Goal: Obtain resource: Obtain resource

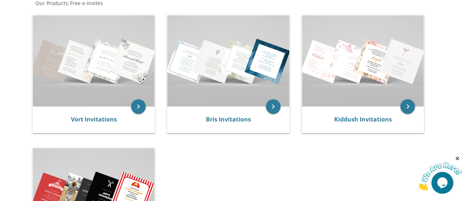
scroll to position [224, 0]
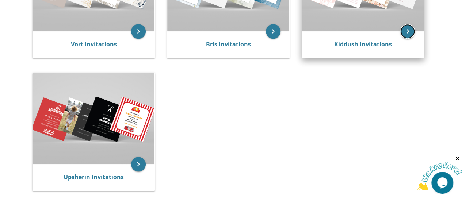
click at [409, 31] on icon "keyboard_arrow_right" at bounding box center [407, 31] width 15 height 15
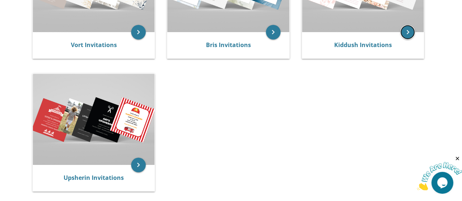
scroll to position [368, 0]
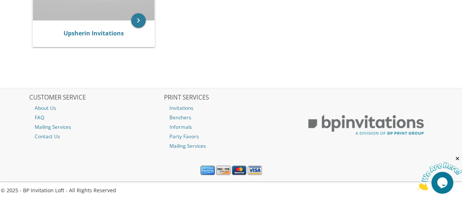
click at [459, 158] on icon "Close" at bounding box center [457, 159] width 7 height 7
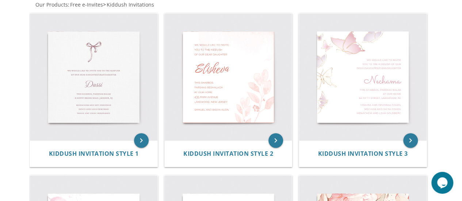
scroll to position [164, 0]
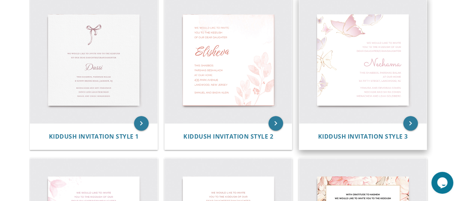
click at [408, 72] on img at bounding box center [363, 60] width 128 height 128
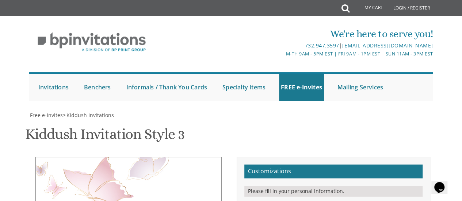
scroll to position [151, 0]
drag, startPoint x: 388, startPoint y: 73, endPoint x: 344, endPoint y: 71, distance: 43.9
drag, startPoint x: 344, startPoint y: 71, endPoint x: 348, endPoint y: 96, distance: 24.8
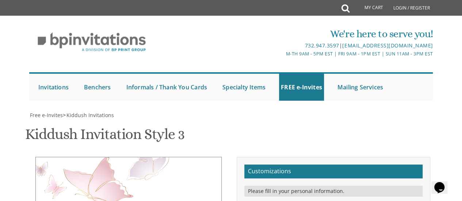
type textarea "We would like to invite you to the kiddush of our dear daughter"
drag, startPoint x: 343, startPoint y: 115, endPoint x: 306, endPoint y: 118, distance: 37.3
type textarea "Esty"
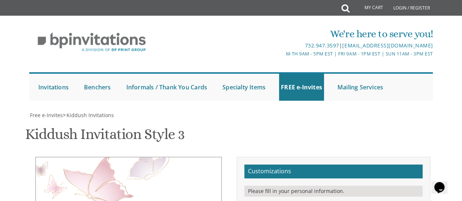
drag, startPoint x: 382, startPoint y: 130, endPoint x: 362, endPoint y: 133, distance: 19.9
drag, startPoint x: 355, startPoint y: 146, endPoint x: 313, endPoint y: 149, distance: 42.9
drag, startPoint x: 376, startPoint y: 144, endPoint x: 339, endPoint y: 147, distance: 36.6
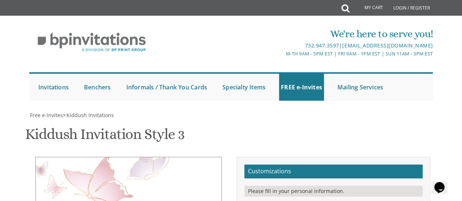
type textarea "This Shabbos, Parshas Nitzavim at our home [STREET_ADDRESS][PERSON_NAME]"
drag, startPoint x: 363, startPoint y: 183, endPoint x: 310, endPoint y: 165, distance: 56.4
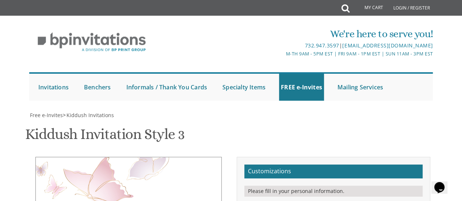
type textarea "[PERSON_NAME] and [PERSON_NAME]"
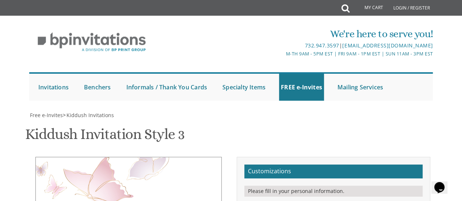
type input "[EMAIL_ADDRESS][DOMAIN_NAME]"
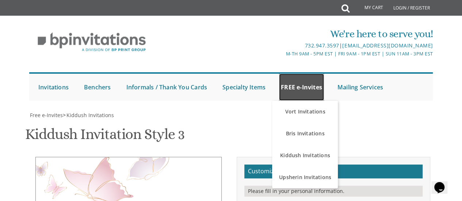
click at [298, 84] on link "FREE e-Invites" at bounding box center [301, 87] width 45 height 27
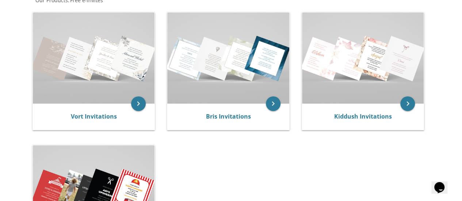
scroll to position [153, 0]
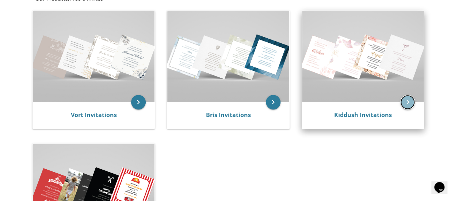
click at [409, 106] on icon "keyboard_arrow_right" at bounding box center [407, 102] width 15 height 15
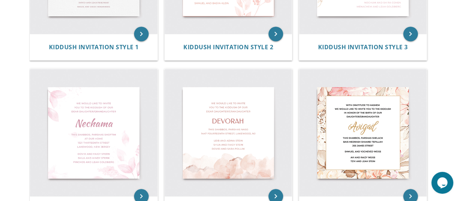
scroll to position [261, 0]
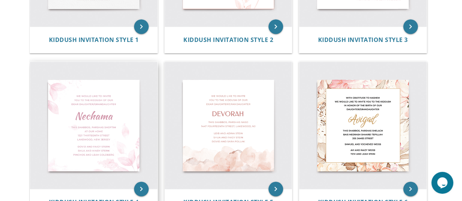
click at [132, 150] on img at bounding box center [94, 126] width 128 height 128
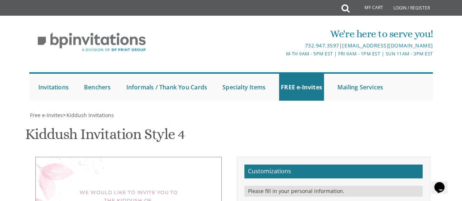
scroll to position [165, 0]
drag, startPoint x: 393, startPoint y: 59, endPoint x: 353, endPoint y: 60, distance: 39.9
type textarea "We would like to invite you to the kiddush of our dear daughter"
drag, startPoint x: 356, startPoint y: 95, endPoint x: 308, endPoint y: 102, distance: 47.9
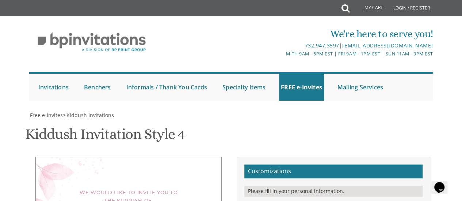
type textarea "Esty"
drag, startPoint x: 381, startPoint y: 116, endPoint x: 362, endPoint y: 114, distance: 19.2
drag, startPoint x: 363, startPoint y: 139, endPoint x: 307, endPoint y: 131, distance: 56.5
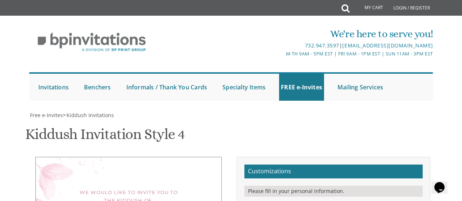
type textarea "This Shabbos, Parshas Nitzavim at our home 22 Flannery Ave"
drag, startPoint x: 380, startPoint y: 173, endPoint x: 311, endPoint y: 155, distance: 71.0
type textarea "R"
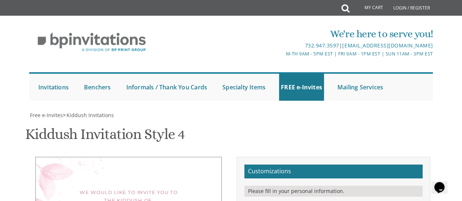
scroll to position [260, 0]
type textarea "Moshe Chaim and Rochel Hefter"
type input "chavaracheleva@gmail.com"
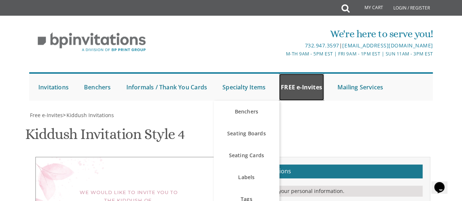
click at [300, 74] on link "FREE e-Invites" at bounding box center [301, 87] width 45 height 27
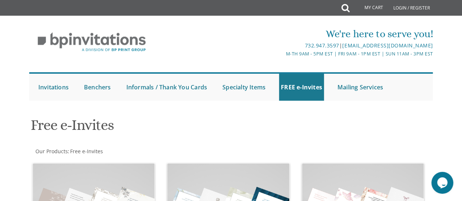
scroll to position [148, 0]
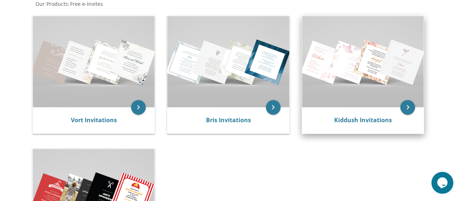
click at [356, 72] on img at bounding box center [363, 61] width 122 height 91
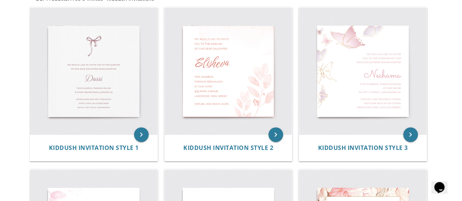
scroll to position [151, 0]
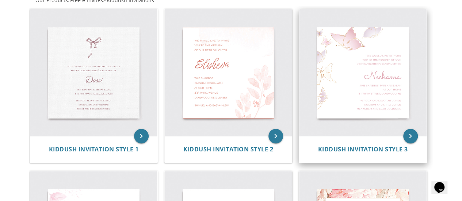
click at [366, 90] on img at bounding box center [363, 73] width 128 height 128
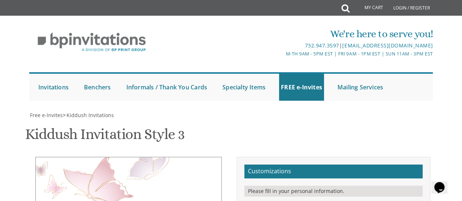
scroll to position [129, 0]
drag, startPoint x: 382, startPoint y: 95, endPoint x: 343, endPoint y: 97, distance: 38.8
type textarea "We would like to invite you to the kiddush of our dear daughter"
drag, startPoint x: 340, startPoint y: 134, endPoint x: 269, endPoint y: 144, distance: 71.9
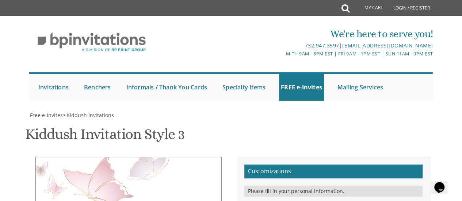
type textarea "Esty"
drag, startPoint x: 392, startPoint y: 168, endPoint x: 311, endPoint y: 169, distance: 80.4
drag, startPoint x: 387, startPoint y: 152, endPoint x: 362, endPoint y: 154, distance: 24.9
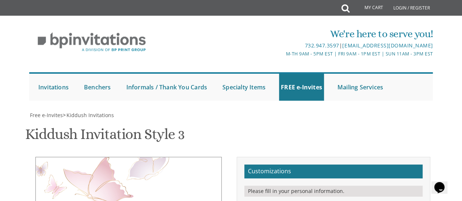
type textarea "This Shabbos, Parshas Nitzavim at our home [STREET_ADDRESS][PERSON_NAME]"
drag, startPoint x: 360, startPoint y: 173, endPoint x: 300, endPoint y: 157, distance: 61.2
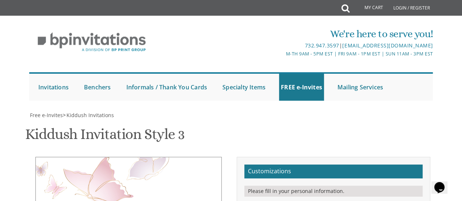
type textarea "[PERSON_NAME] and [PERSON_NAME]"
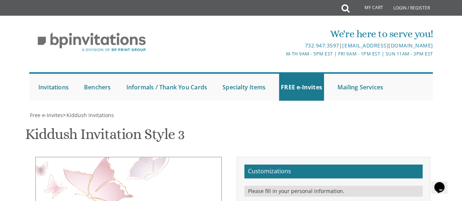
type textarea "This Shabbos, Parshas Nitzavim at our home Men [STREET_ADDRESS][PERSON_NAME]"
type input "[EMAIL_ADDRESS][DOMAIN_NAME]"
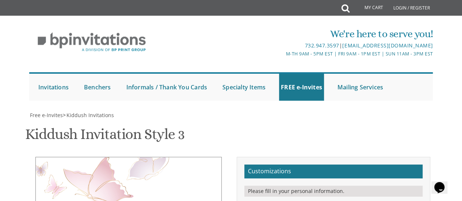
type textarea "This Shabbos, Parshas Nitzavim For Men at our home [STREET_ADDRESS][PERSON_NAME]"
